Goal: Share content: Share content

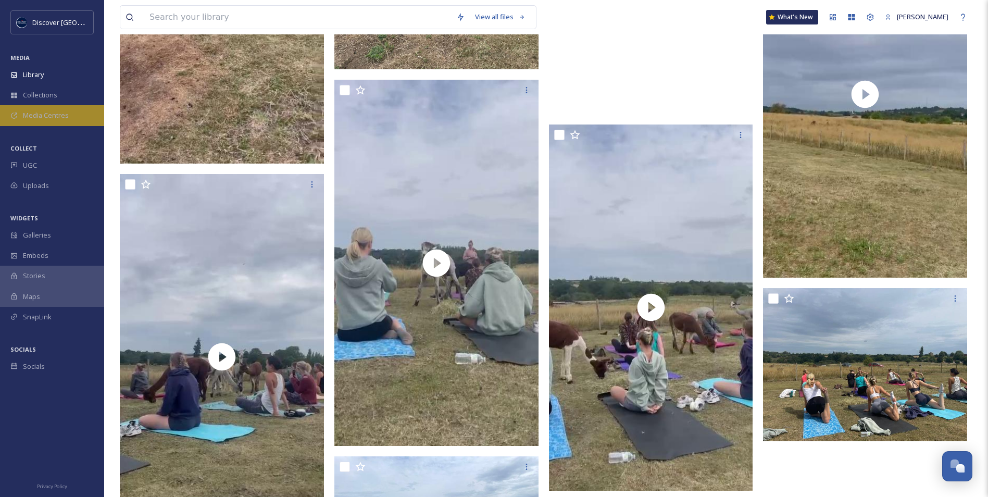
scroll to position [2633, 0]
drag, startPoint x: 0, startPoint y: 0, endPoint x: 36, endPoint y: 118, distance: 123.1
click at [36, 118] on span "Media Centres" at bounding box center [46, 115] width 46 height 10
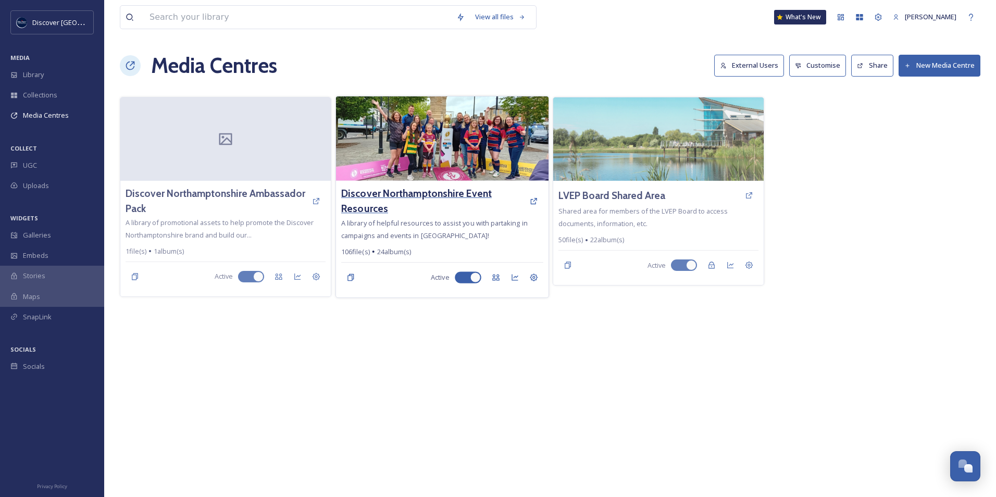
click at [414, 189] on h3 "Discover Northamptonshire Event Resources" at bounding box center [432, 201] width 183 height 30
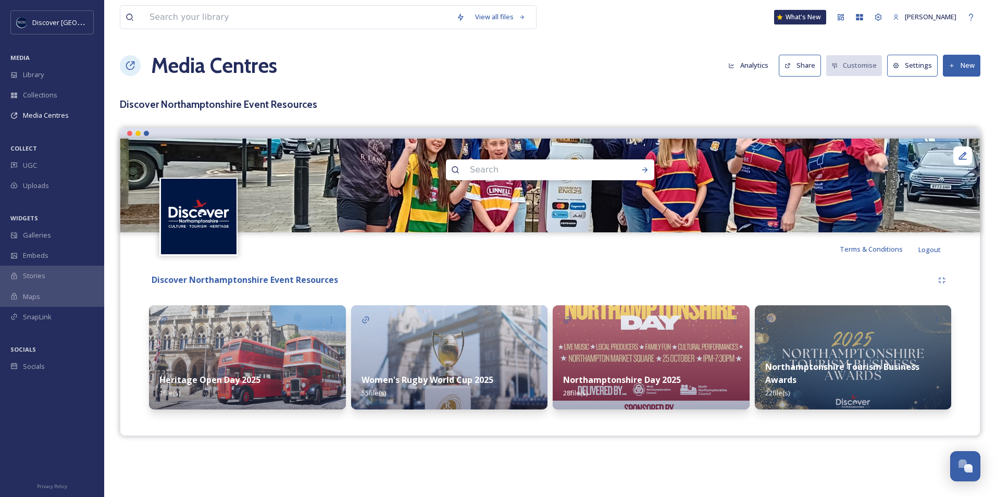
click at [620, 376] on strong "Northamptonshire Day 2025" at bounding box center [622, 379] width 118 height 11
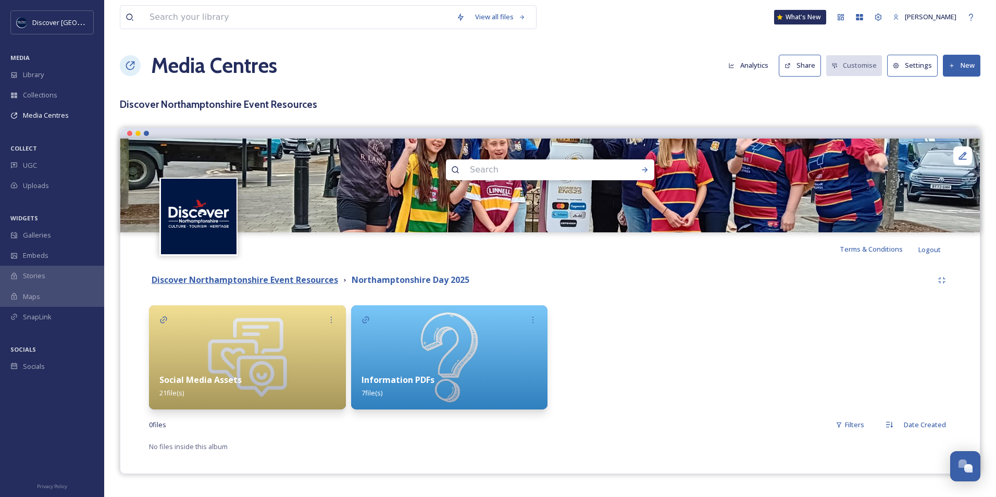
click at [306, 285] on strong "Discover Northamptonshire Event Resources" at bounding box center [245, 279] width 187 height 11
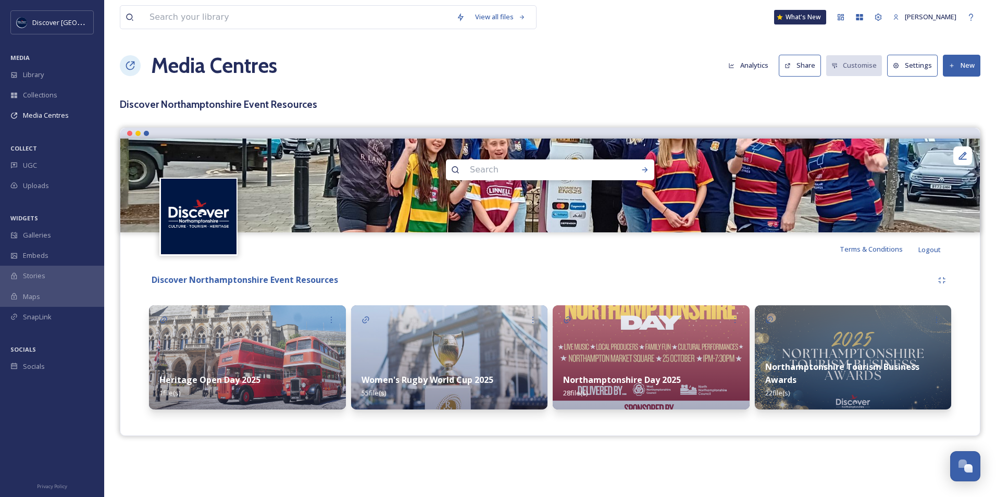
click at [810, 56] on button "Share" at bounding box center [800, 65] width 42 height 21
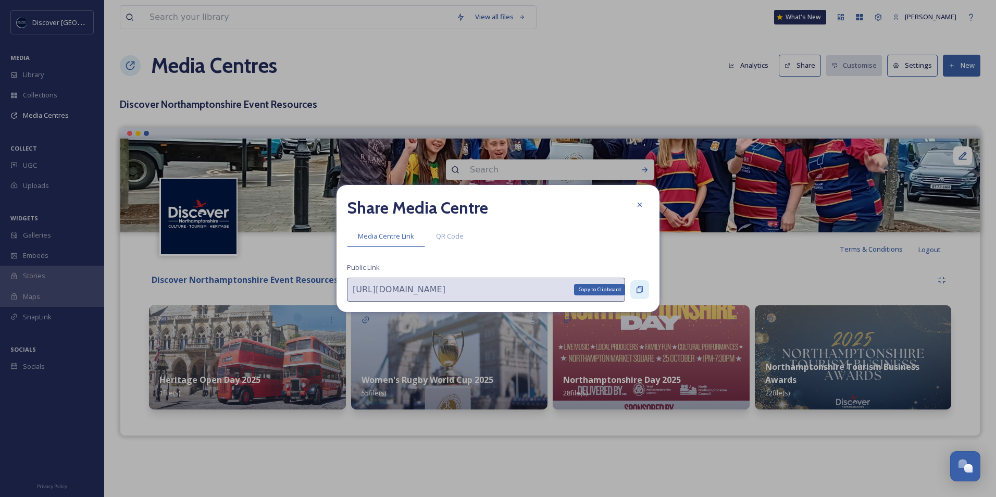
click at [637, 295] on div "Copy to Clipboard" at bounding box center [639, 289] width 19 height 19
click at [639, 288] on icon at bounding box center [640, 289] width 8 height 8
drag, startPoint x: 72, startPoint y: 169, endPoint x: 65, endPoint y: 173, distance: 8.4
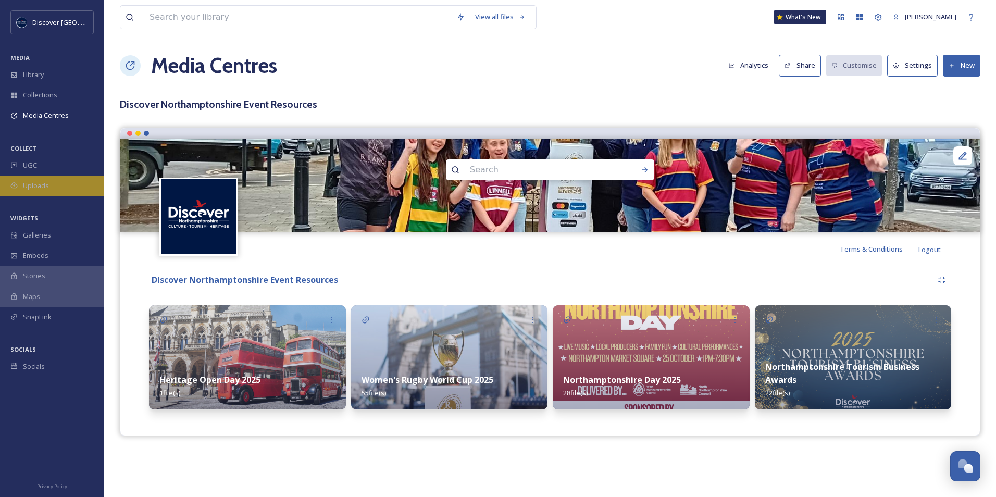
click at [49, 190] on div "Uploads" at bounding box center [52, 186] width 104 height 20
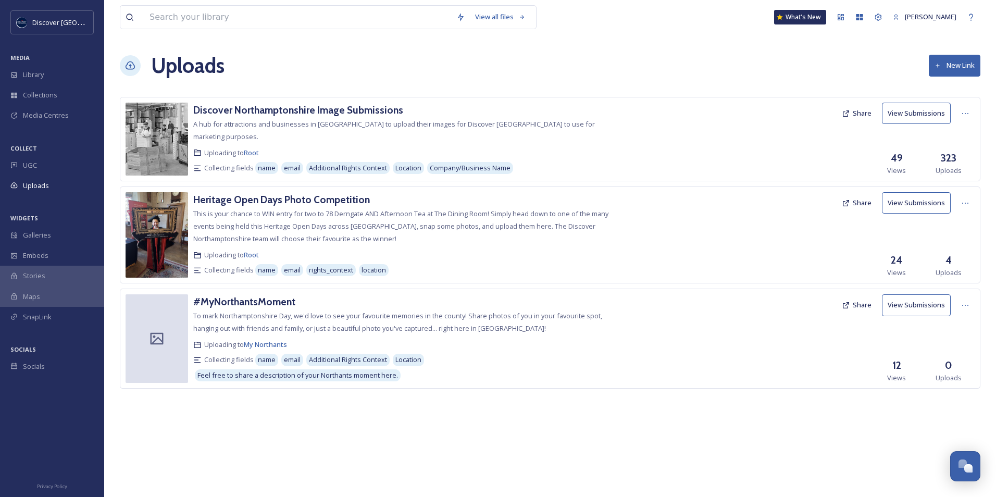
click at [865, 306] on button "Share" at bounding box center [857, 305] width 40 height 20
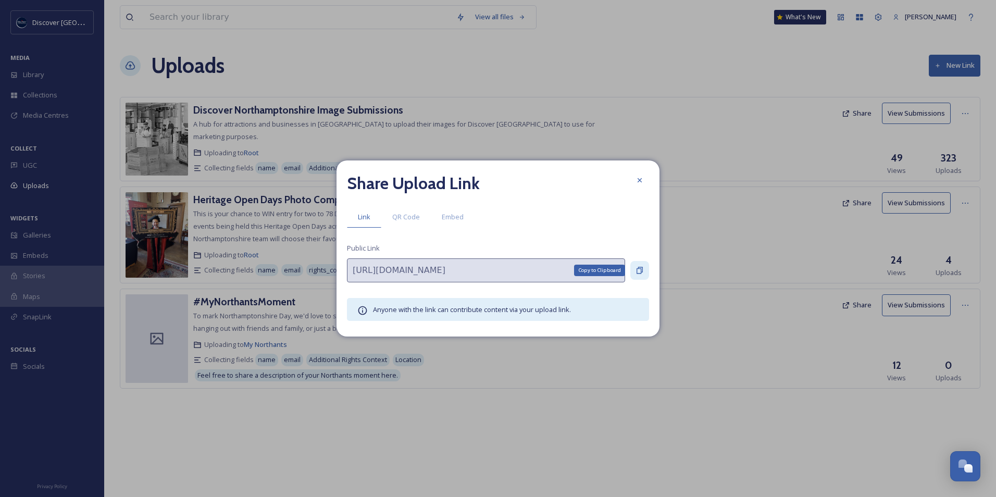
click at [642, 271] on icon at bounding box center [640, 270] width 8 height 8
